Goal: Use online tool/utility: Utilize a website feature to perform a specific function

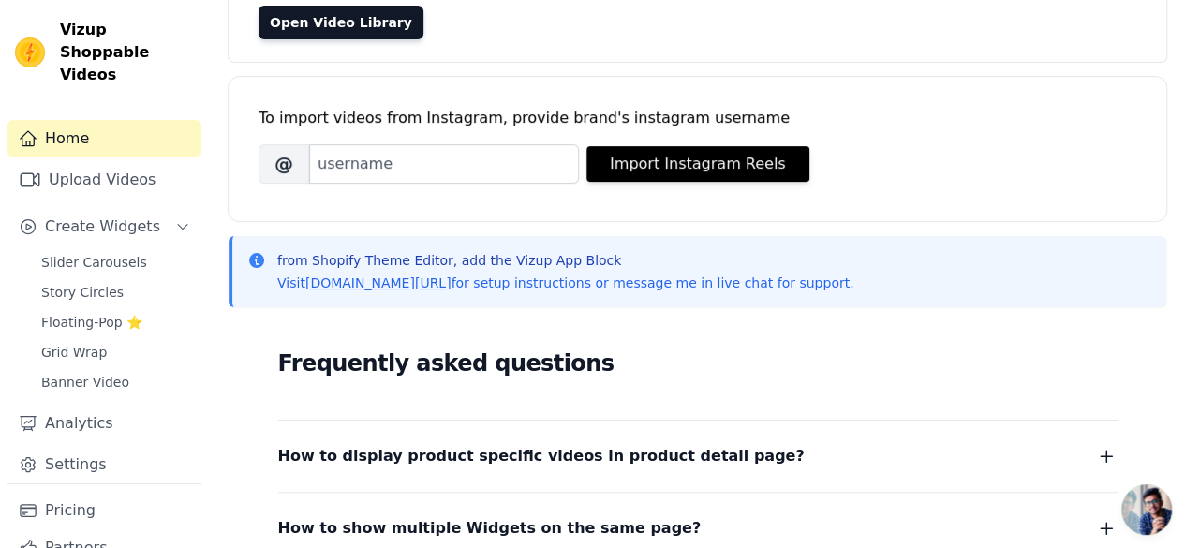
scroll to position [192, 0]
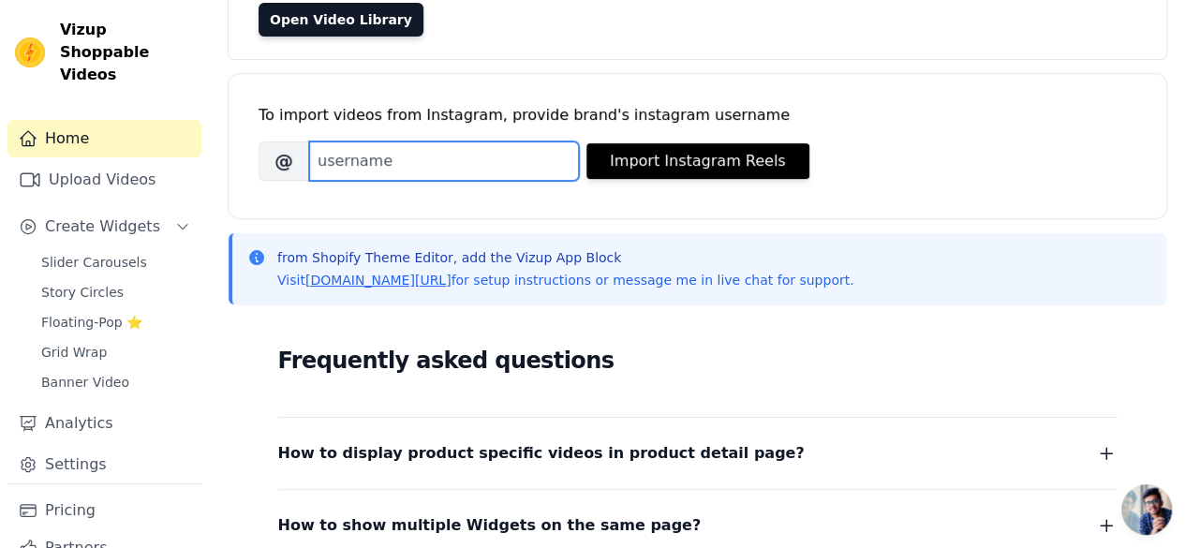
click at [388, 171] on input "Brand's Instagram Username" at bounding box center [444, 160] width 270 height 39
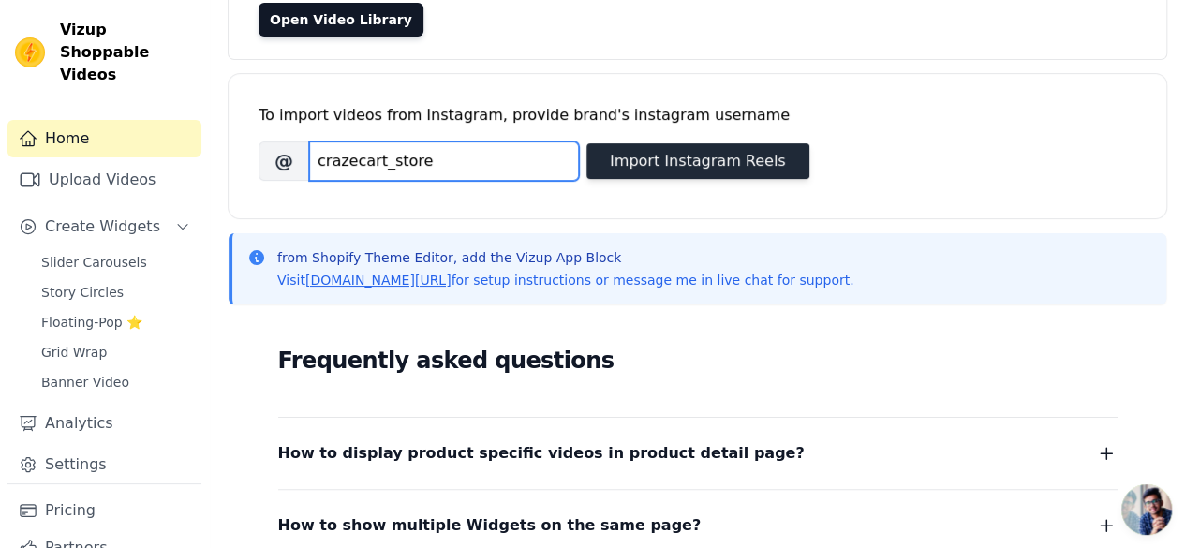
type input "crazecart_store"
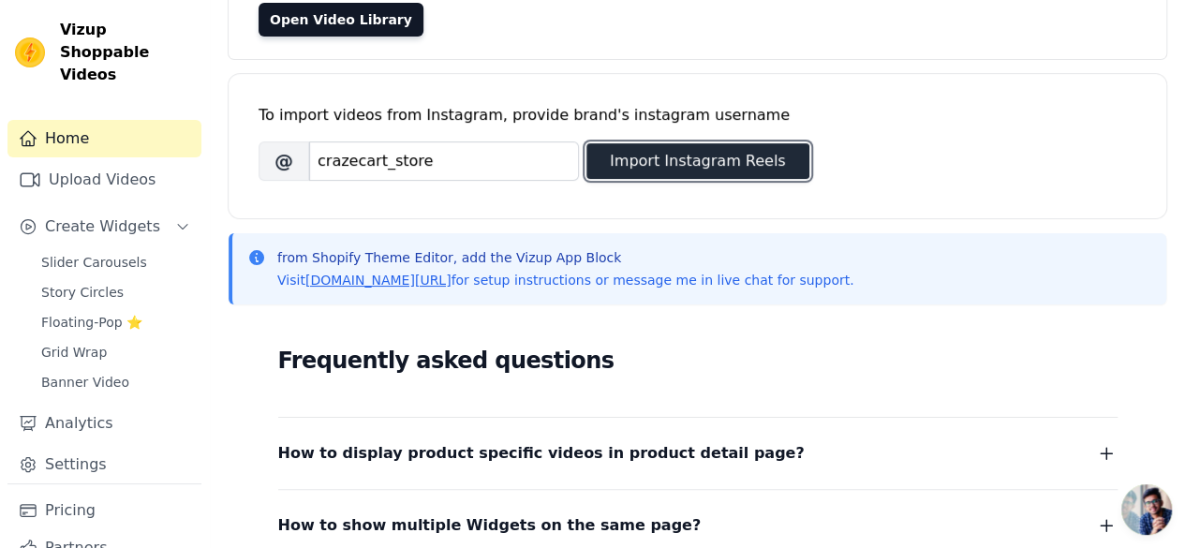
click at [685, 175] on button "Import Instagram Reels" at bounding box center [697, 161] width 223 height 36
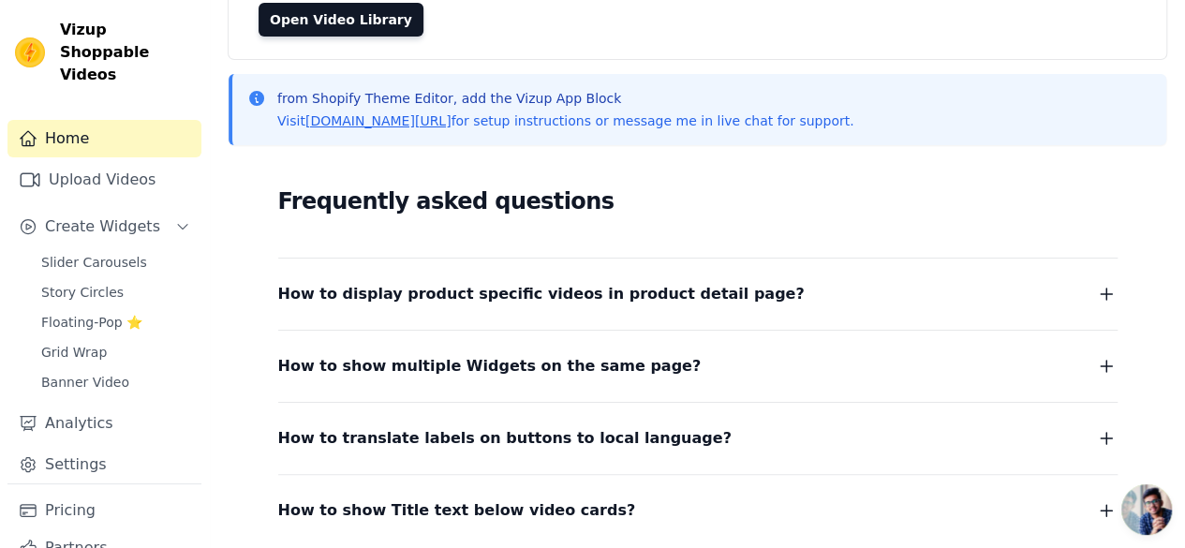
scroll to position [0, 0]
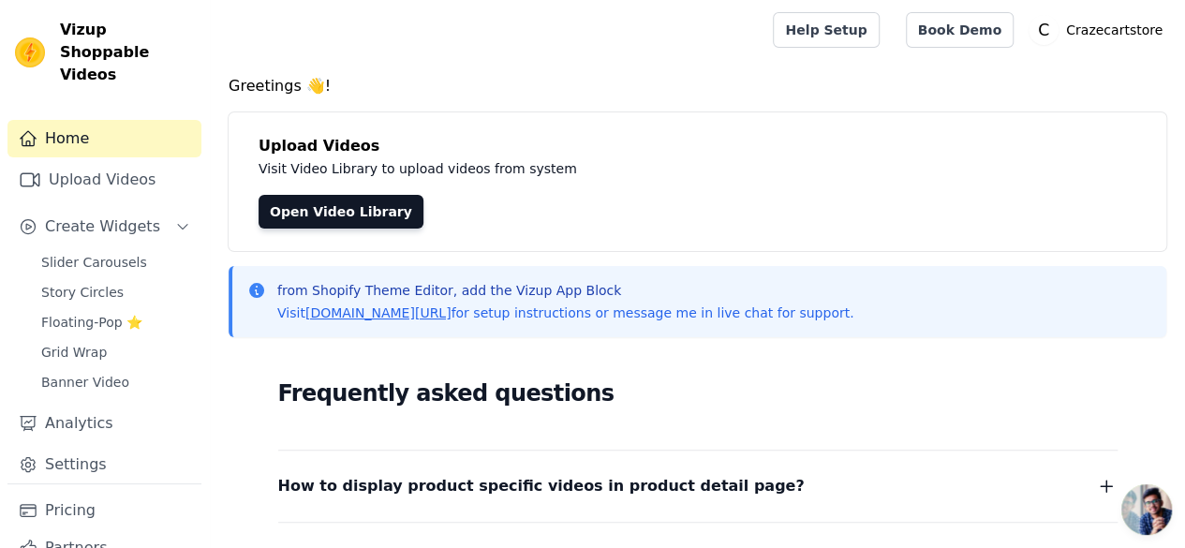
click at [498, 198] on div "Open Video Library" at bounding box center [696, 212] width 877 height 34
click at [347, 216] on link "Open Video Library" at bounding box center [340, 212] width 165 height 34
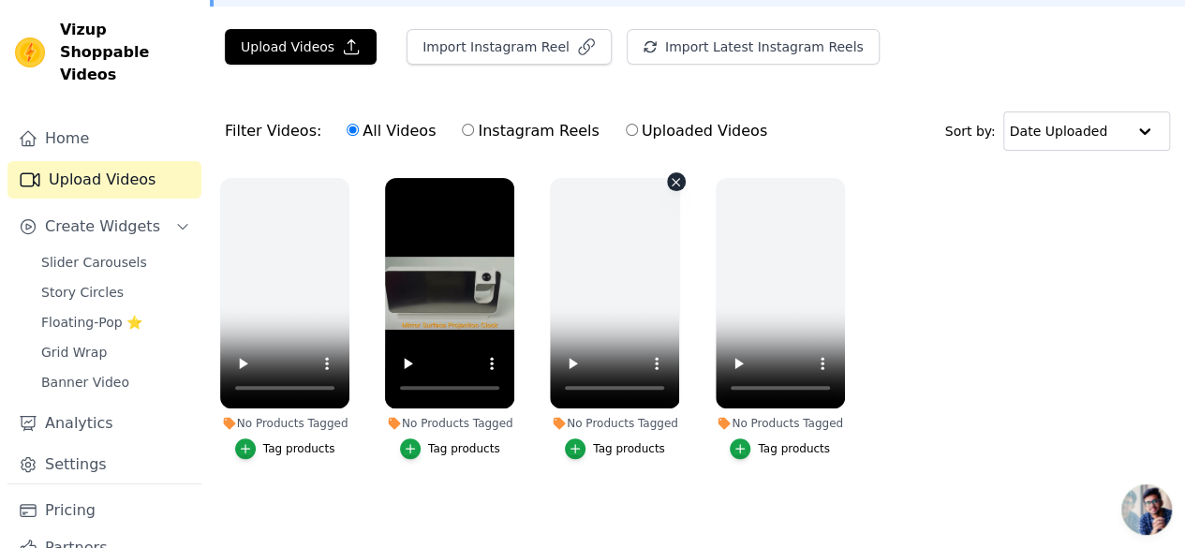
scroll to position [117, 0]
click at [487, 133] on label "Instagram Reels" at bounding box center [530, 131] width 139 height 24
click at [474, 133] on input "Instagram Reels" at bounding box center [468, 130] width 12 height 12
radio input "true"
click at [626, 125] on input "Uploaded Videos" at bounding box center [632, 130] width 12 height 12
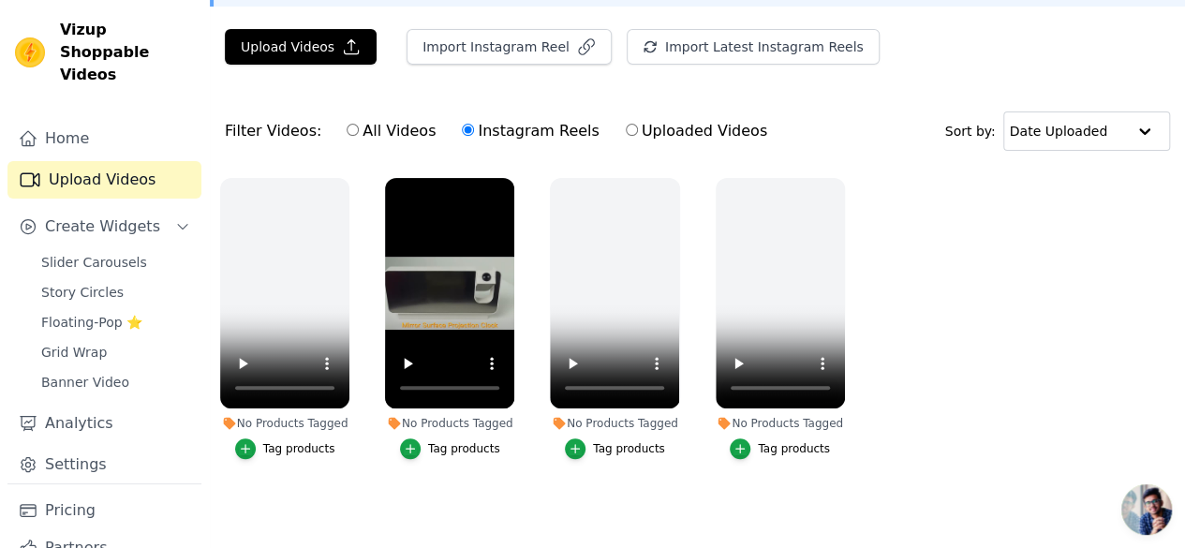
radio input "true"
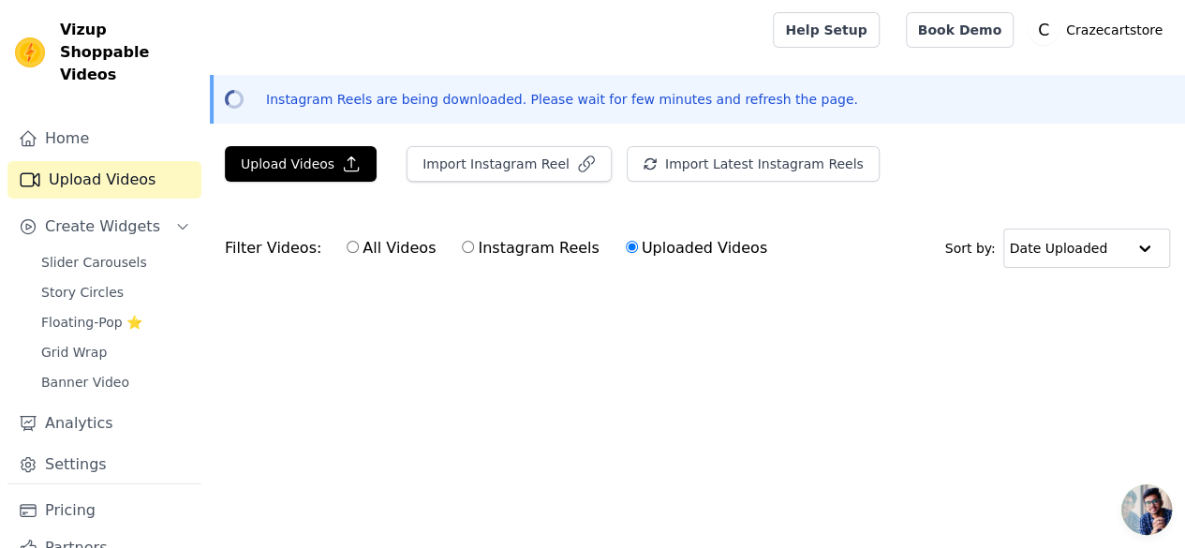
scroll to position [0, 0]
click at [461, 254] on label "Instagram Reels" at bounding box center [530, 248] width 139 height 24
click at [462, 253] on input "Instagram Reels" at bounding box center [468, 247] width 12 height 12
radio input "true"
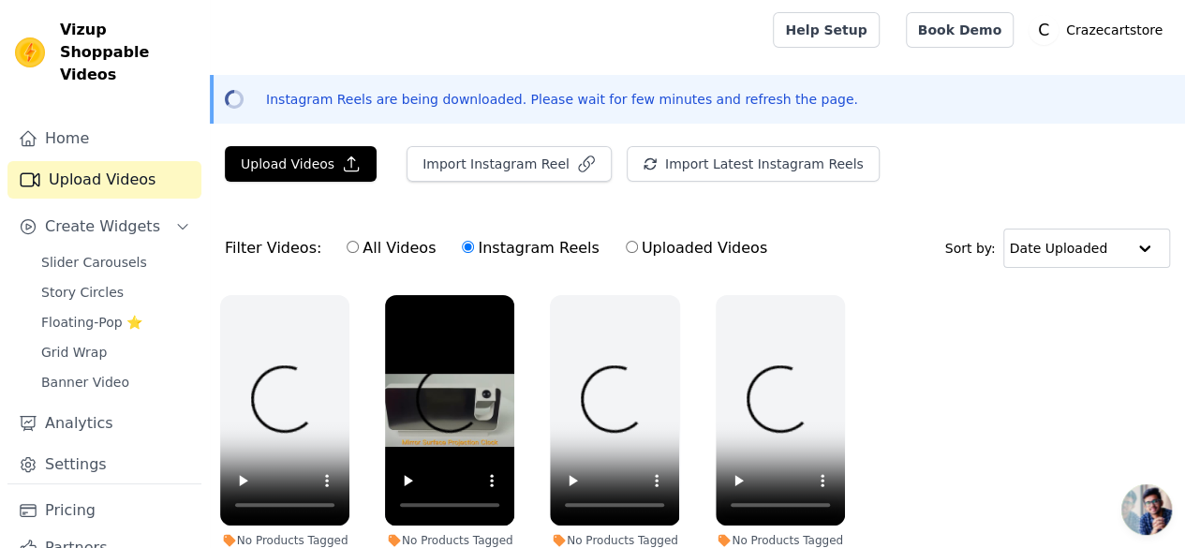
scroll to position [117, 0]
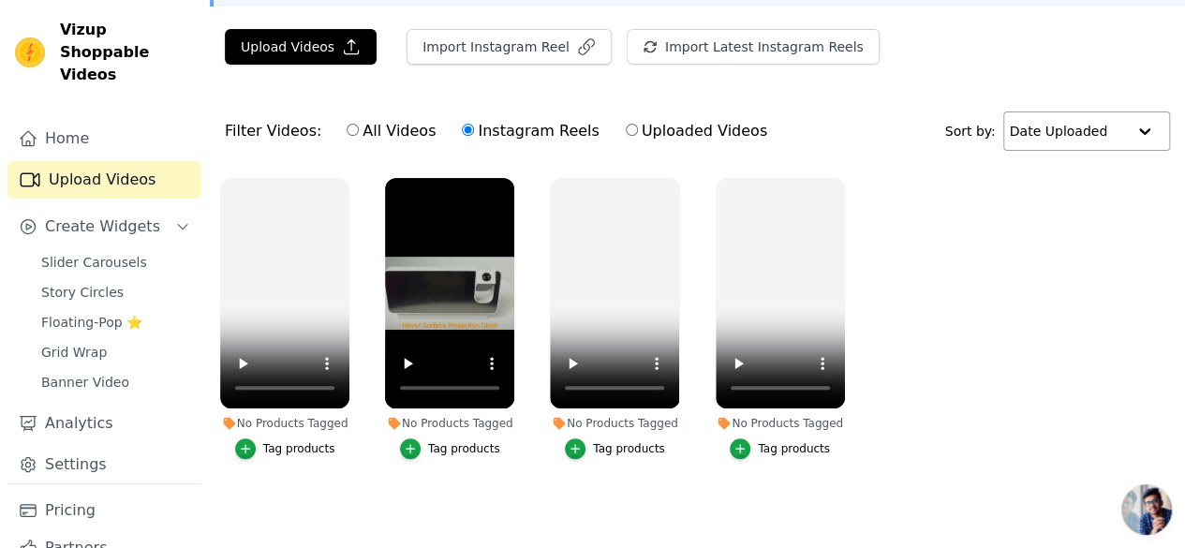
click at [1128, 135] on div at bounding box center [1144, 130] width 37 height 37
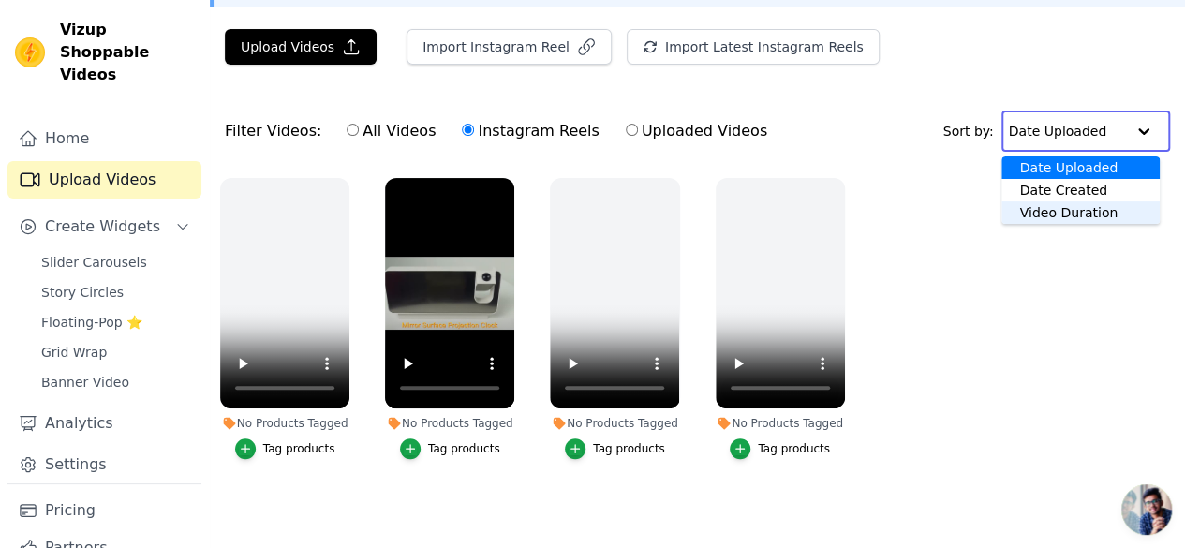
click at [1098, 213] on div "Video Duration" at bounding box center [1080, 212] width 158 height 22
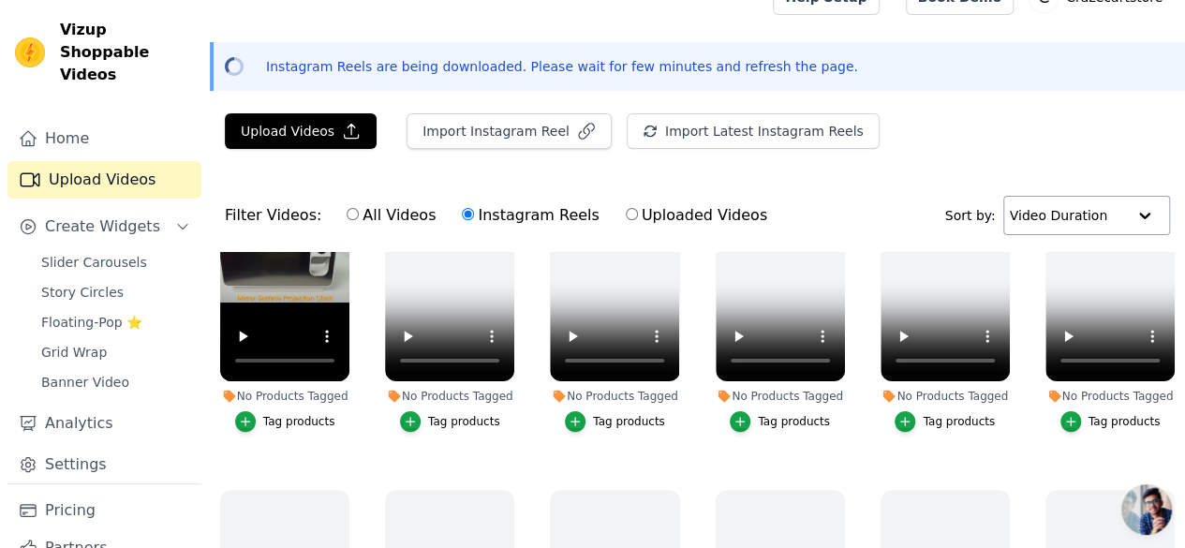
scroll to position [112, 0]
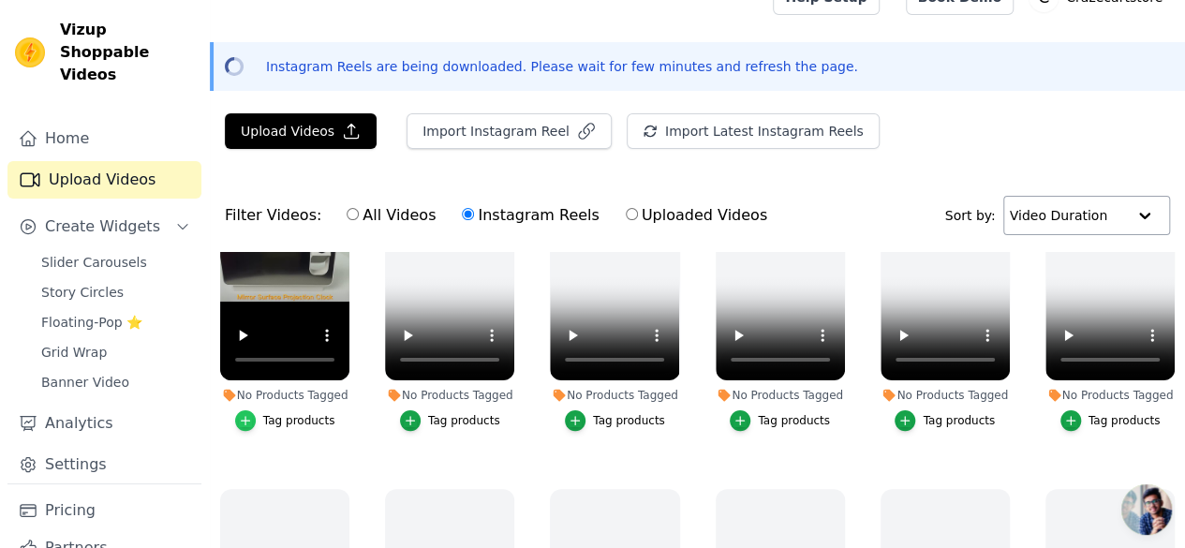
click at [254, 410] on div "button" at bounding box center [245, 420] width 21 height 21
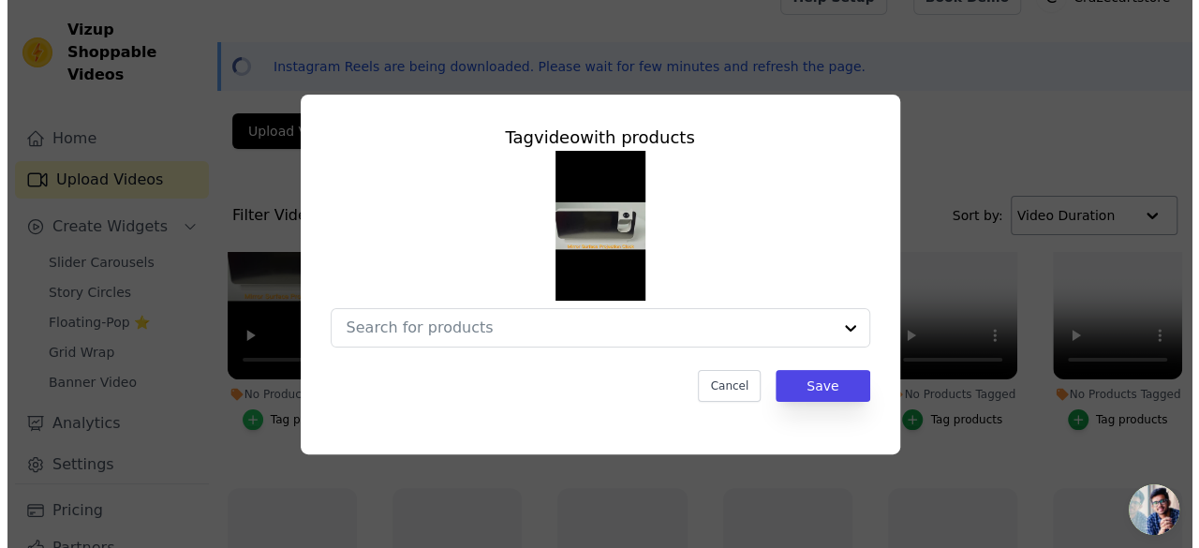
scroll to position [0, 0]
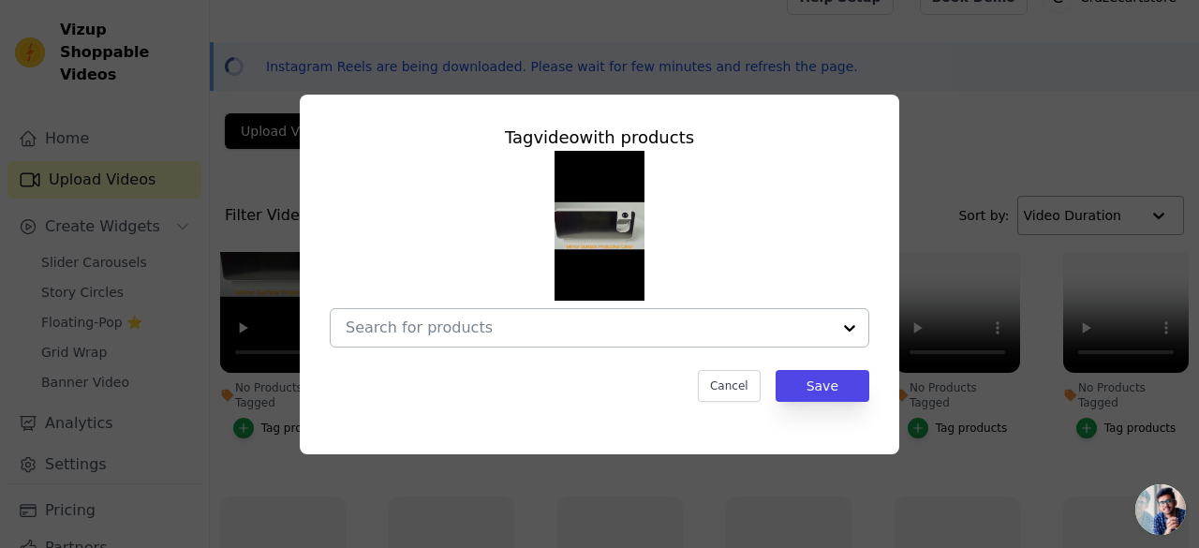
click at [539, 338] on div at bounding box center [588, 327] width 485 height 37
click at [543, 338] on div at bounding box center [588, 327] width 485 height 37
click at [740, 392] on button "Cancel" at bounding box center [729, 386] width 63 height 32
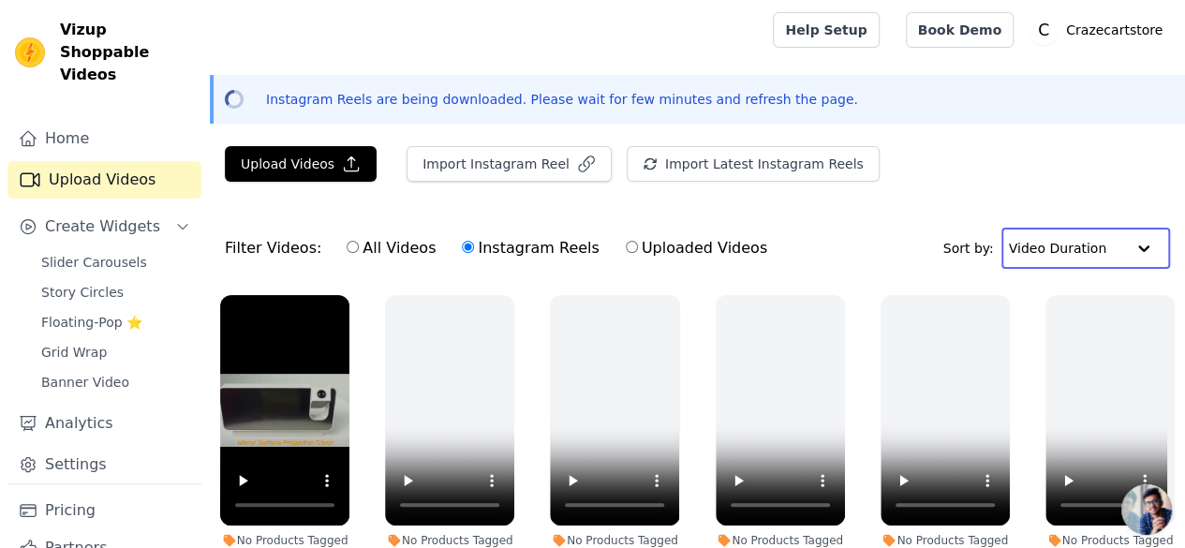
click at [1062, 244] on input "text" at bounding box center [1066, 247] width 116 height 37
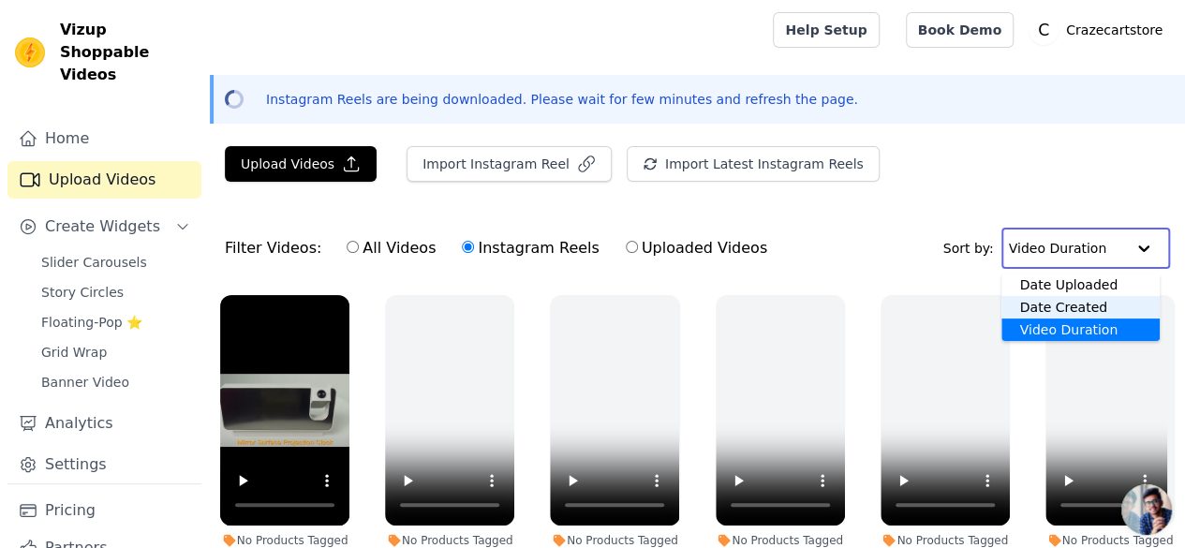
click at [1061, 302] on div "Date Created" at bounding box center [1080, 307] width 159 height 22
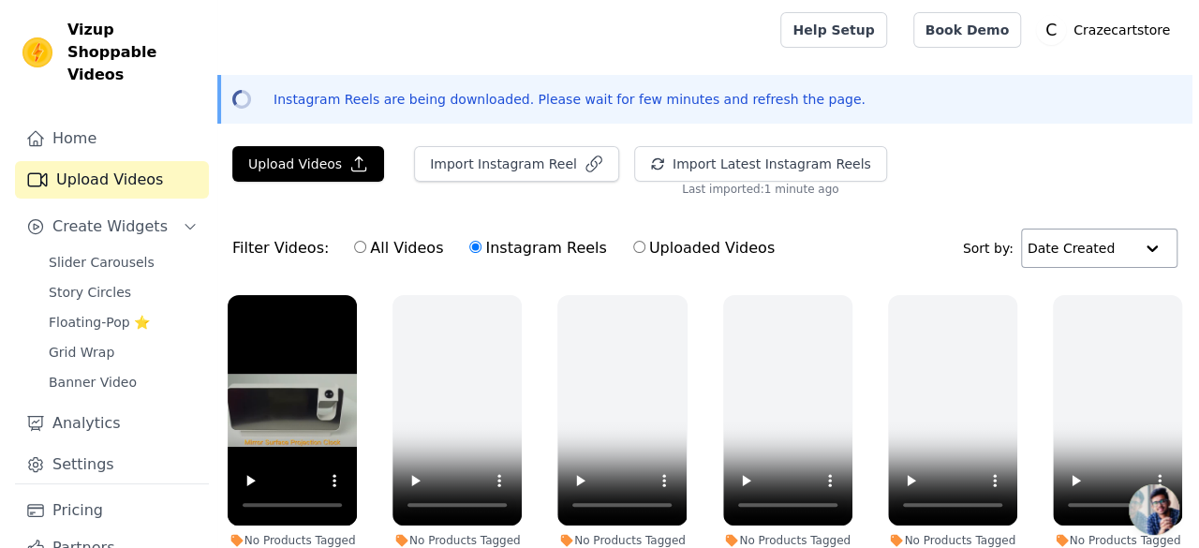
scroll to position [108, 0]
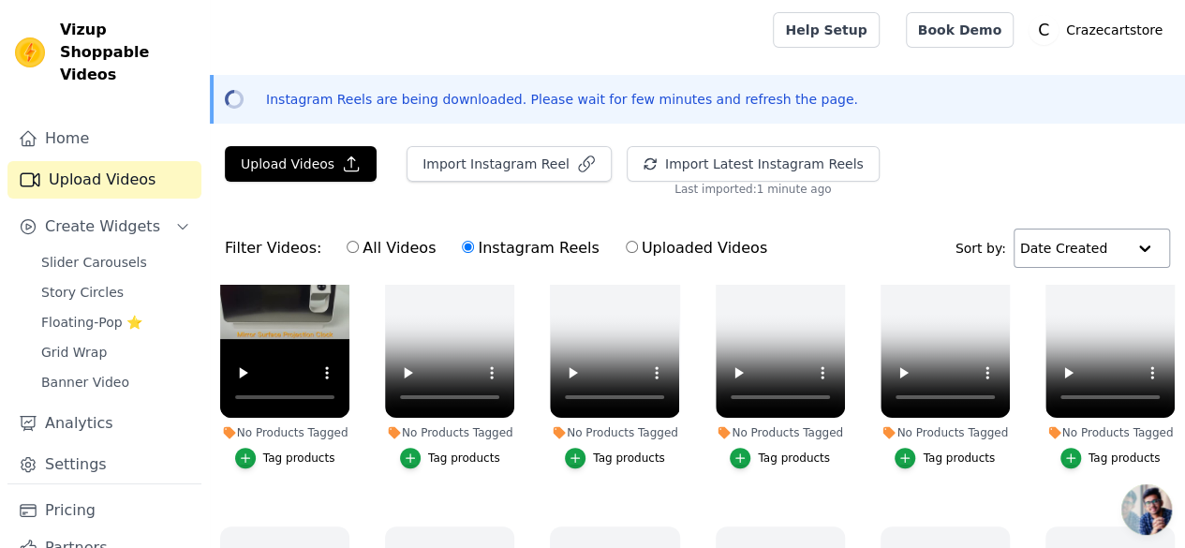
click at [286, 451] on button "Tag products" at bounding box center [285, 458] width 100 height 21
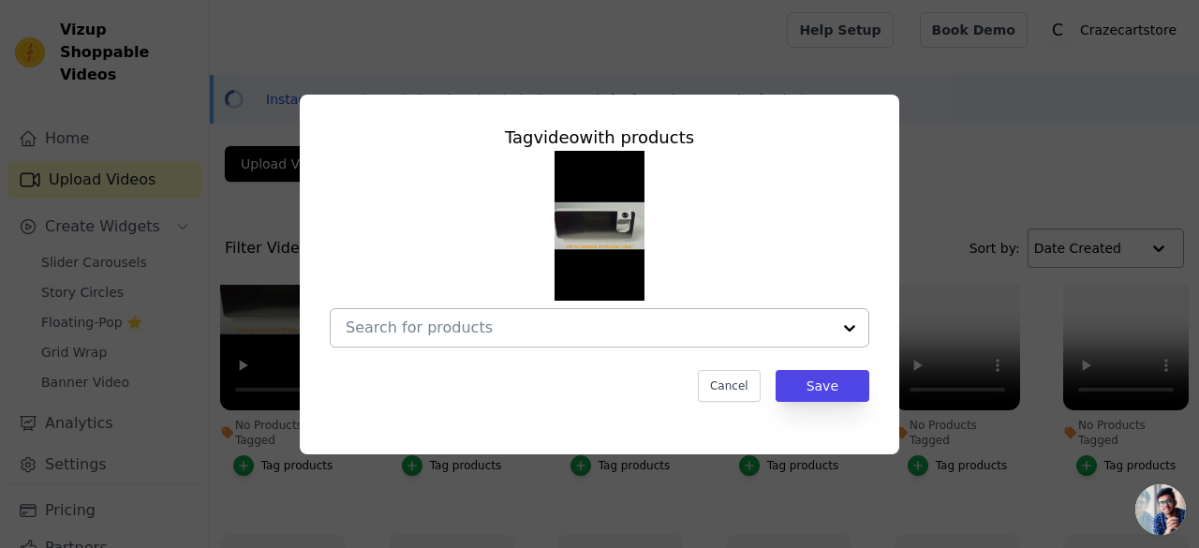
click at [530, 323] on input "No Products Tagged Tag video with products Cancel Save Tag products" at bounding box center [588, 327] width 485 height 18
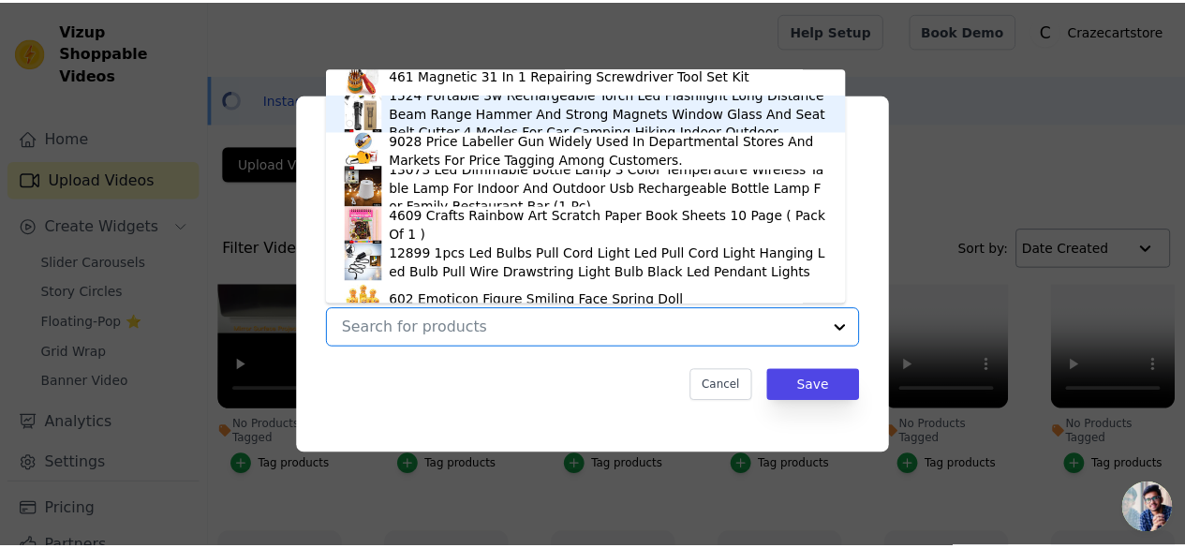
scroll to position [1150, 0]
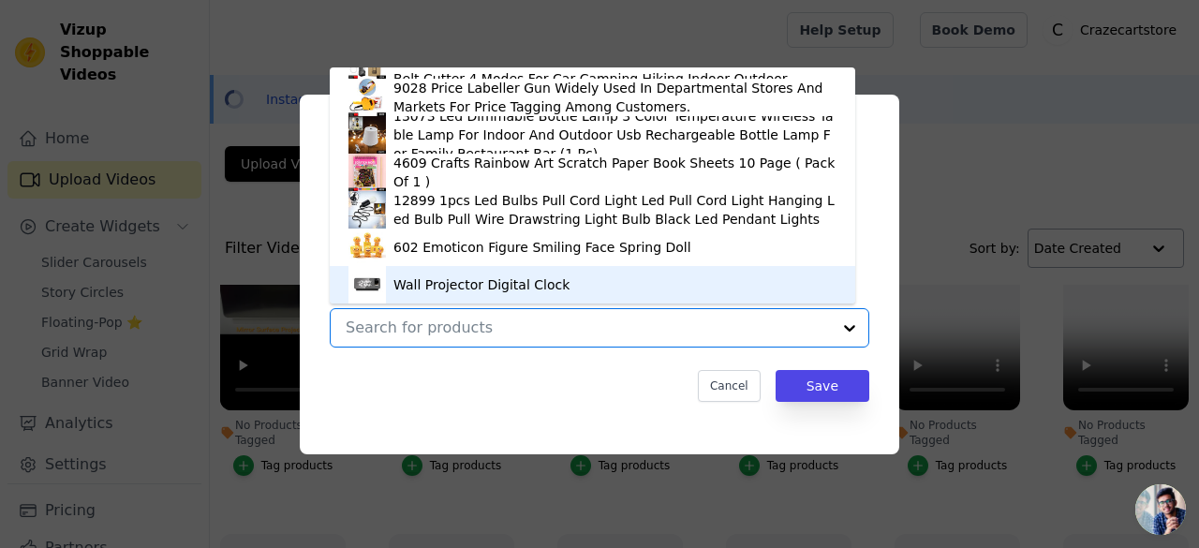
click at [537, 276] on div "Wall Projector Digital Clock" at bounding box center [481, 284] width 176 height 19
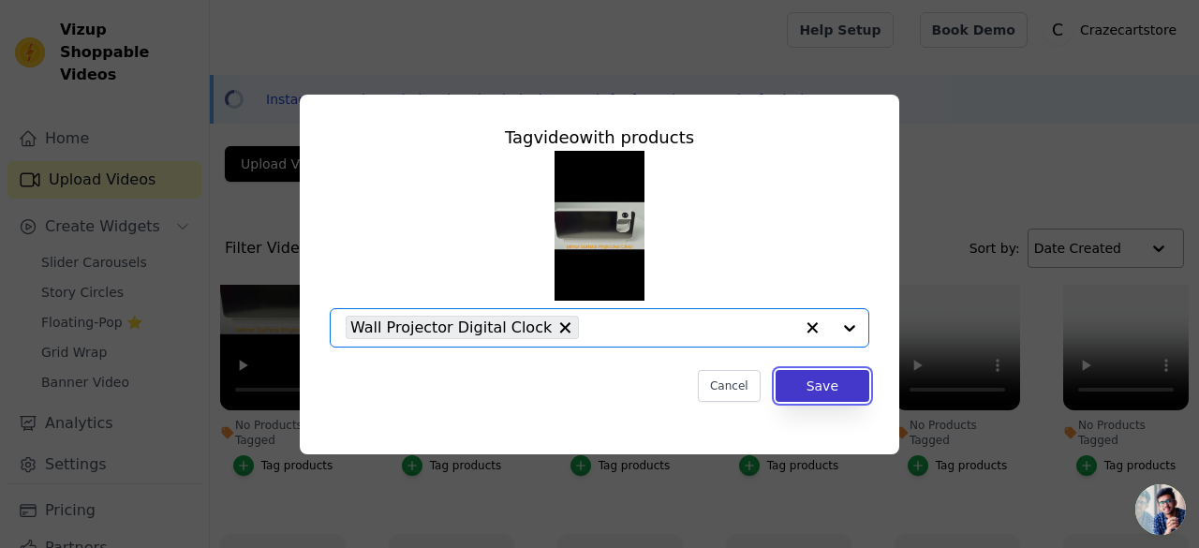
click at [842, 388] on button "Save" at bounding box center [822, 386] width 94 height 32
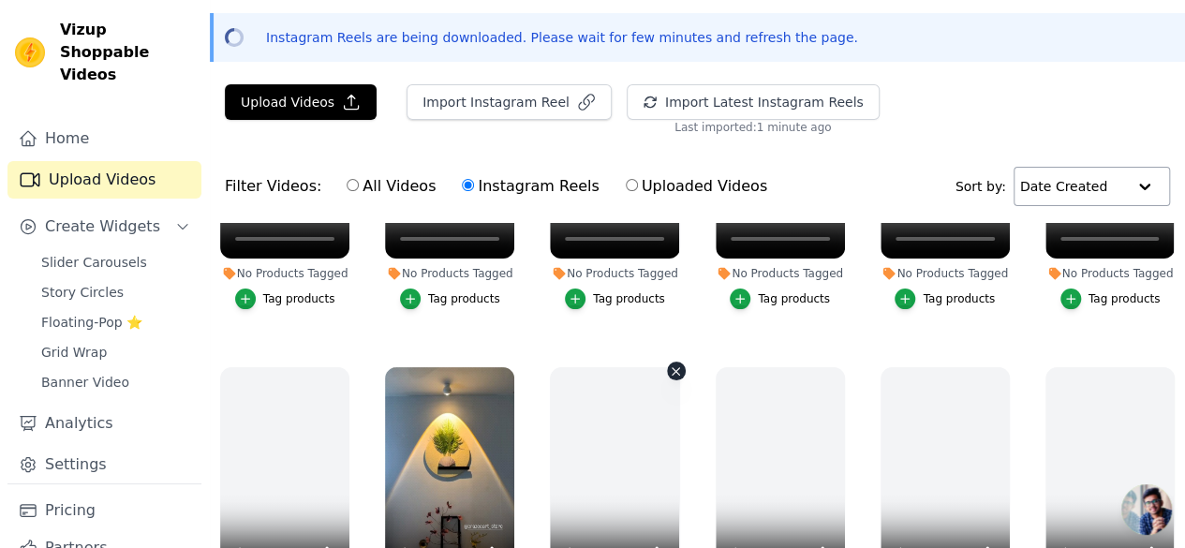
scroll to position [1560, 0]
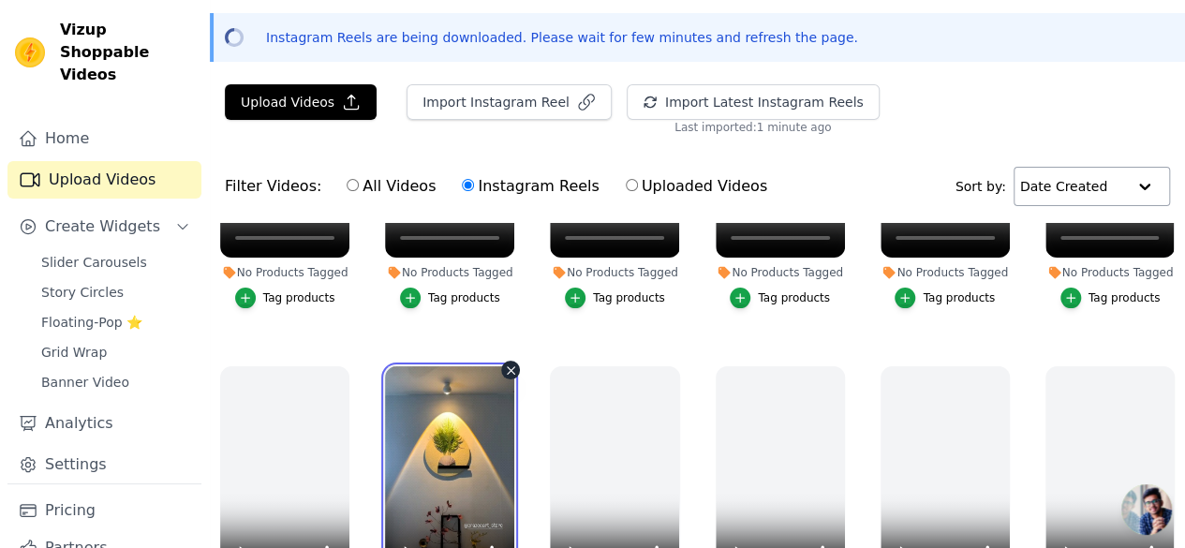
click at [443, 377] on video at bounding box center [449, 481] width 129 height 230
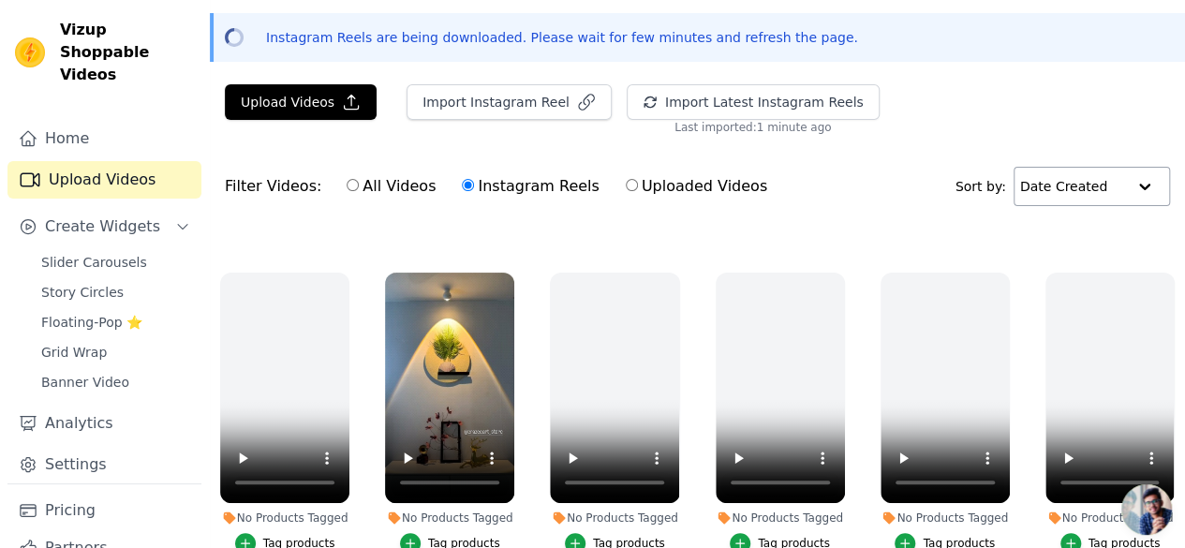
click at [462, 536] on div "Tag products" at bounding box center [464, 543] width 72 height 15
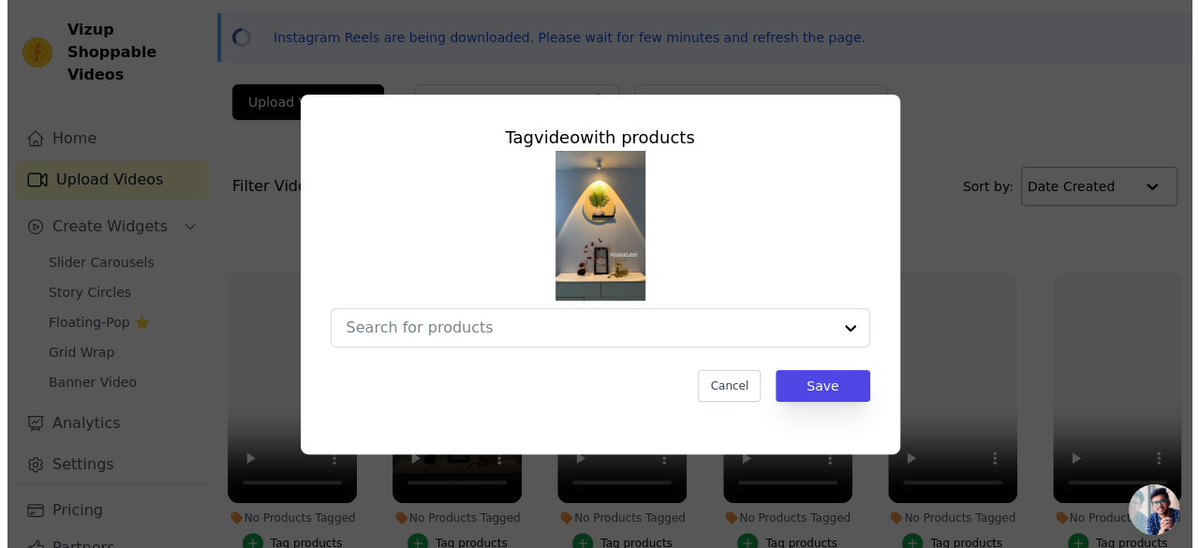
scroll to position [1674, 0]
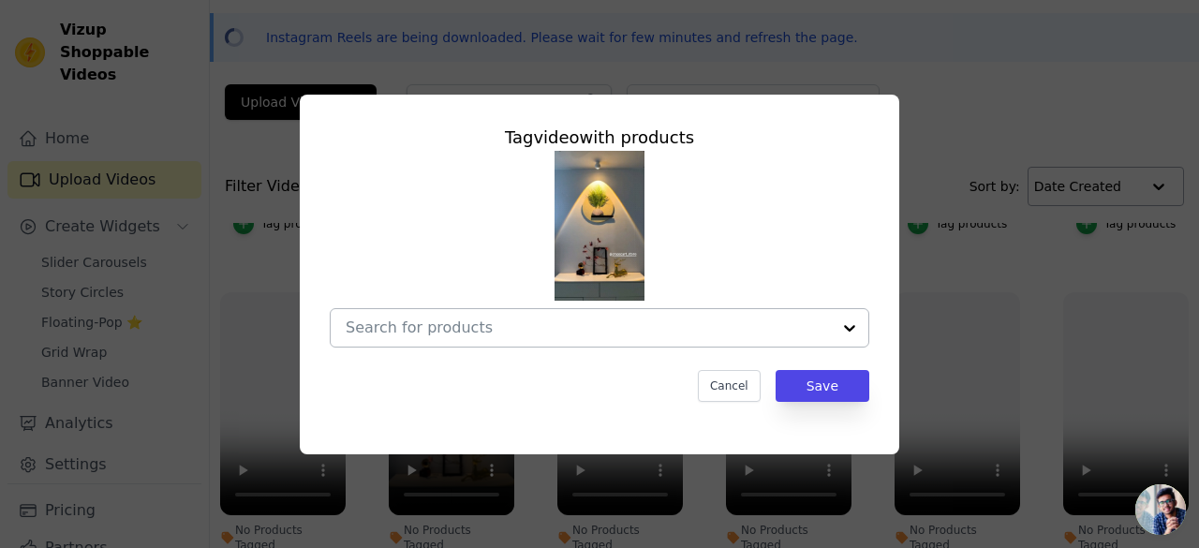
click at [558, 335] on input "No Products Tagged Tag video with products Cancel Save Tag products" at bounding box center [588, 327] width 485 height 18
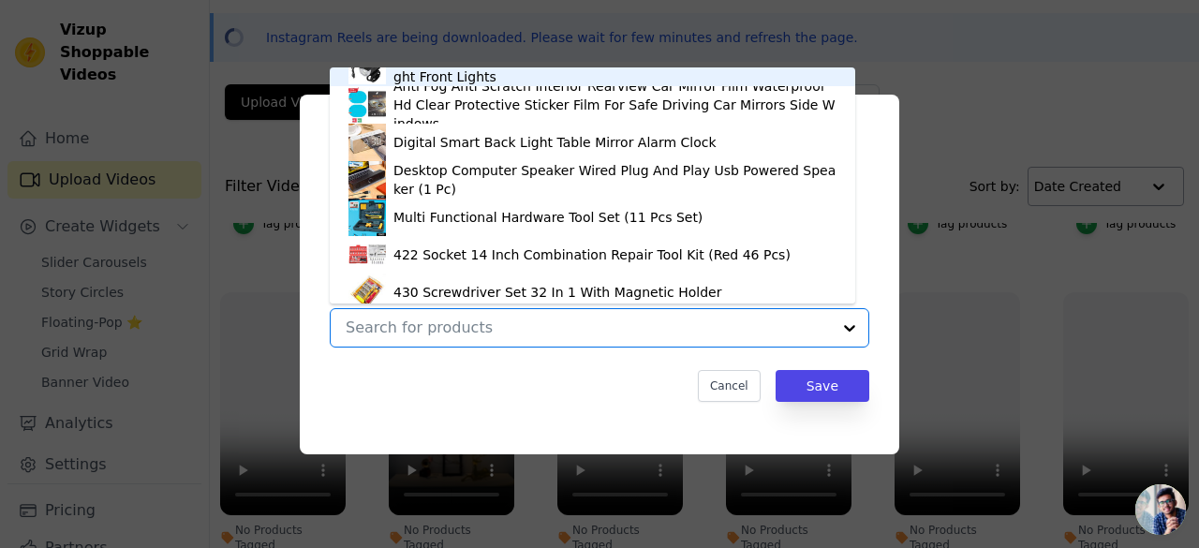
scroll to position [1187, 0]
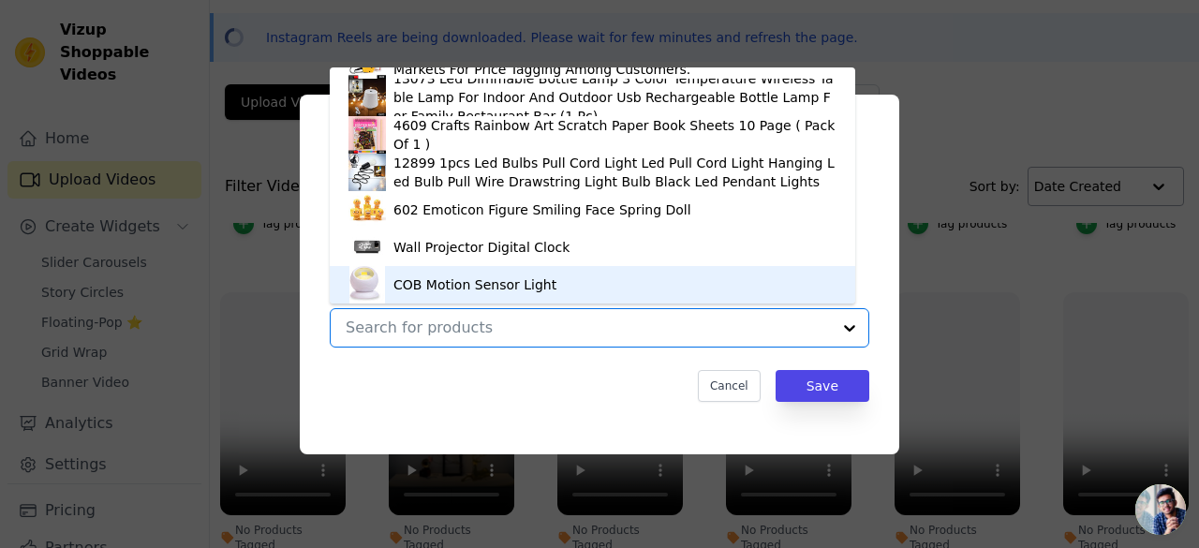
click at [546, 286] on div "COB Motion Sensor Light" at bounding box center [592, 284] width 488 height 37
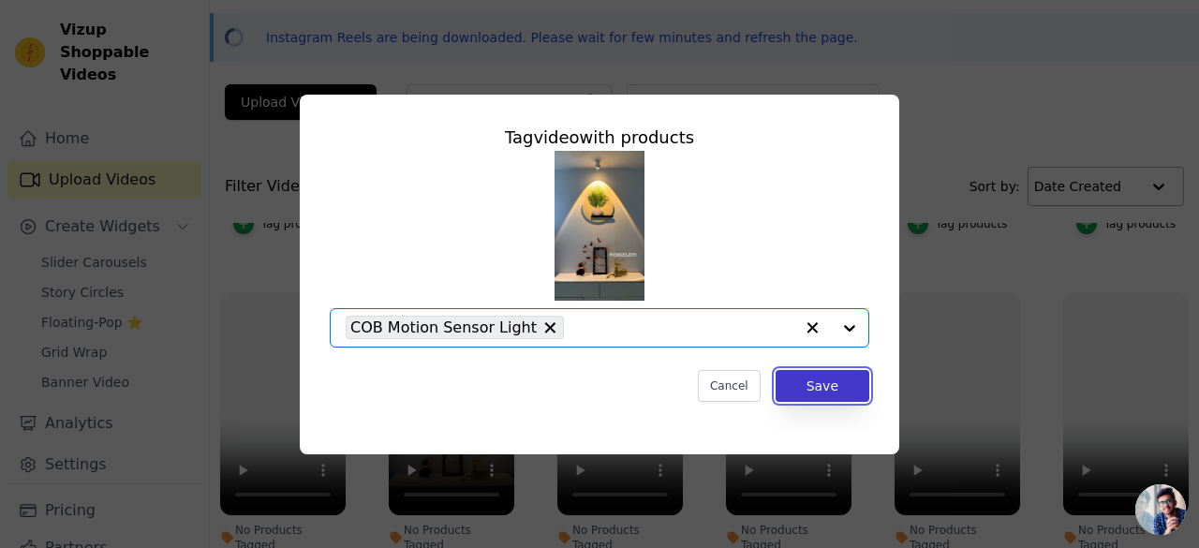
click at [833, 389] on button "Save" at bounding box center [822, 386] width 94 height 32
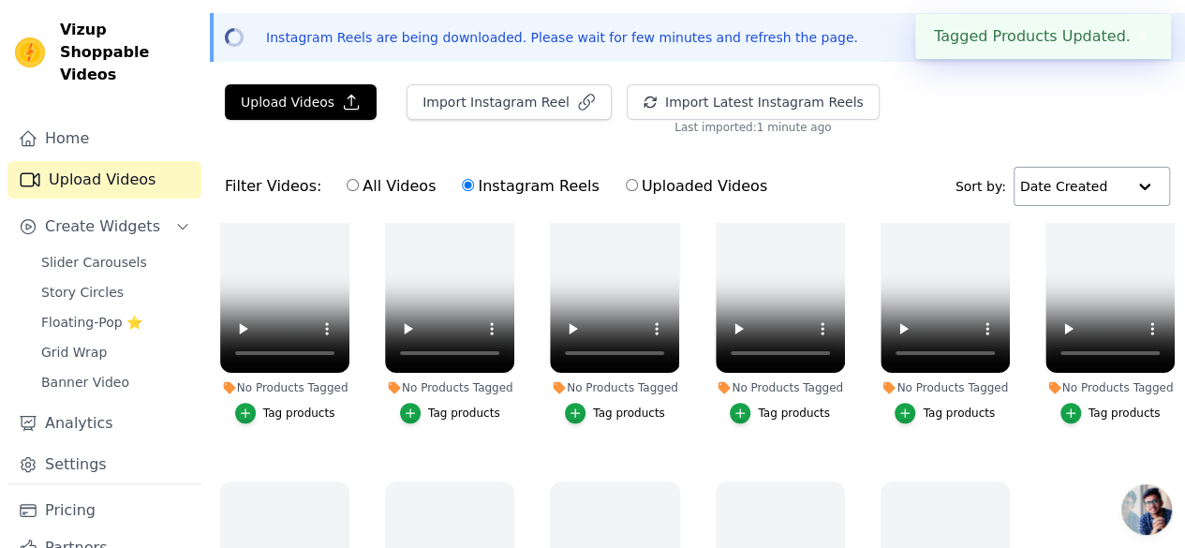
scroll to position [148, 0]
